Goal: Task Accomplishment & Management: Use online tool/utility

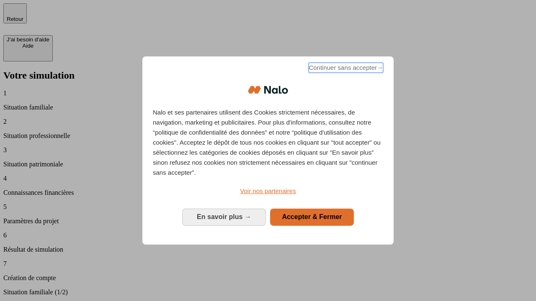
click at [345, 69] on span "Continuer sans accepter →" at bounding box center [346, 68] width 75 height 10
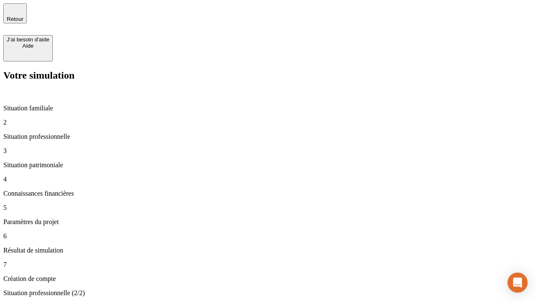
type input "70 000"
type input "1 000"
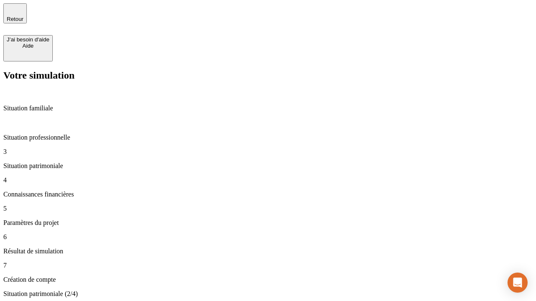
type input "800"
type input "6"
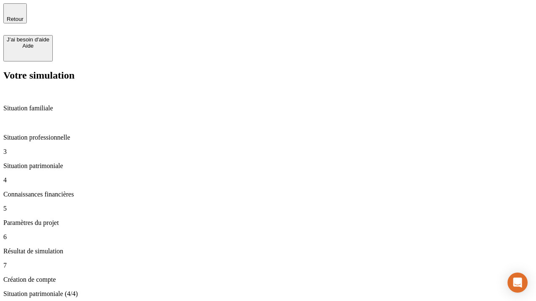
type input "400"
type input "3"
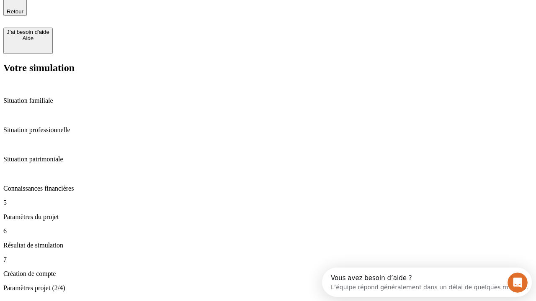
type input "35"
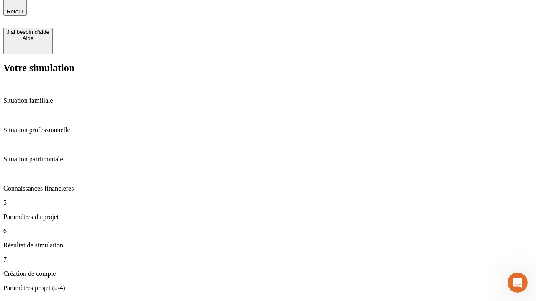
type input "500"
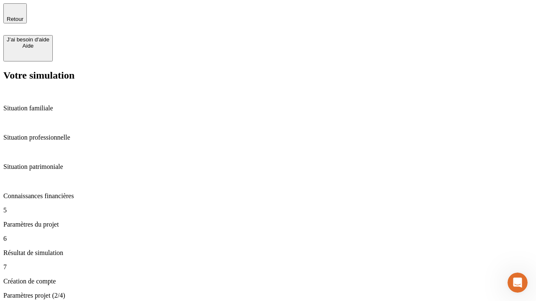
type input "640"
